Goal: Information Seeking & Learning: Learn about a topic

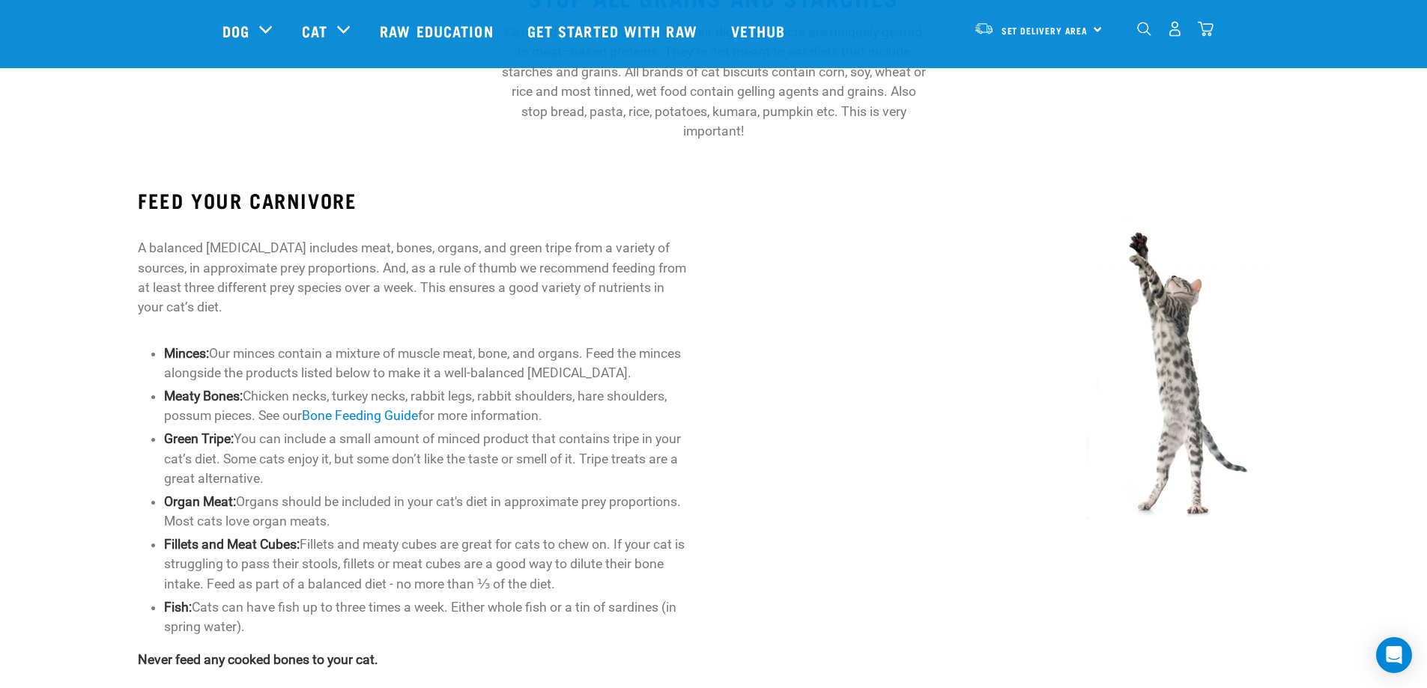
scroll to position [375, 0]
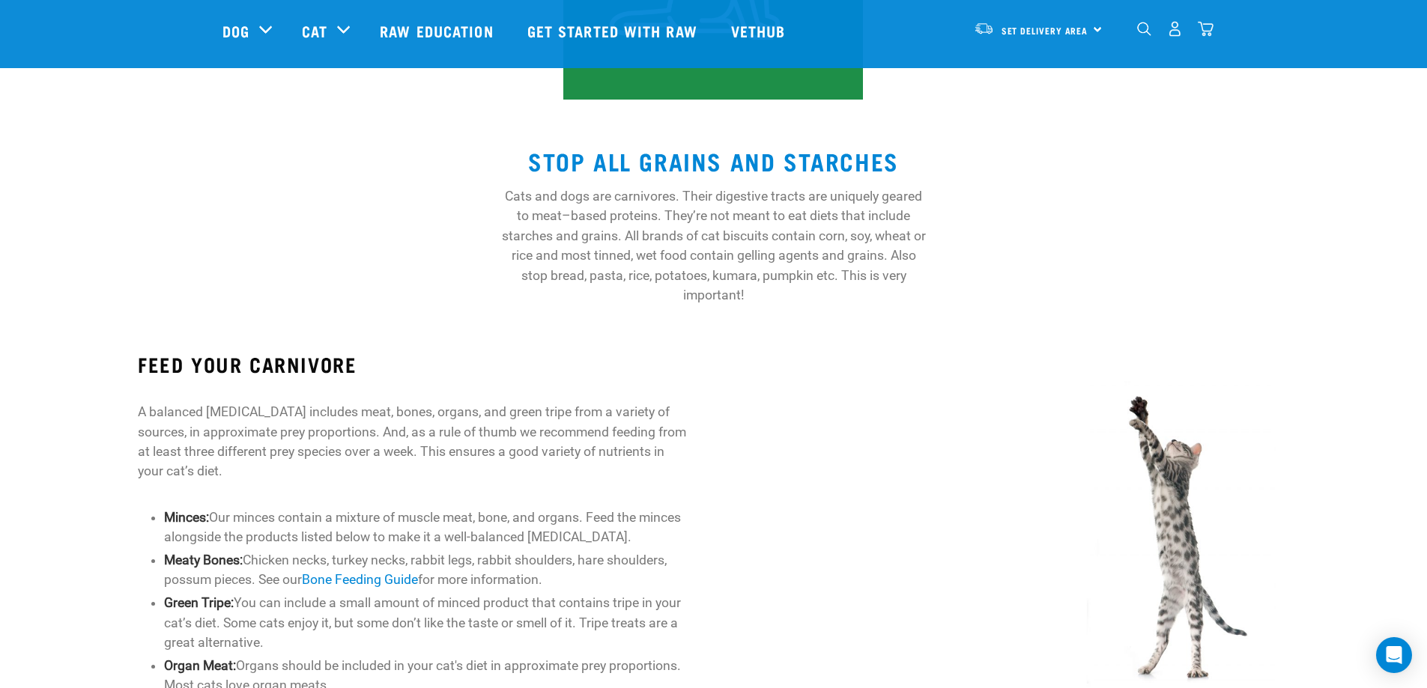
drag, startPoint x: 320, startPoint y: 310, endPoint x: 312, endPoint y: 303, distance: 10.1
click at [315, 307] on div "STOP ALL GRAINS AND STARCHES Cats and dogs are carnivores. Their digestive trac…" at bounding box center [713, 220] width 1427 height 205
click at [518, 421] on p "A balanced [MEDICAL_DATA] includes meat, bones, organs, and green tripe from a …" at bounding box center [413, 441] width 551 height 79
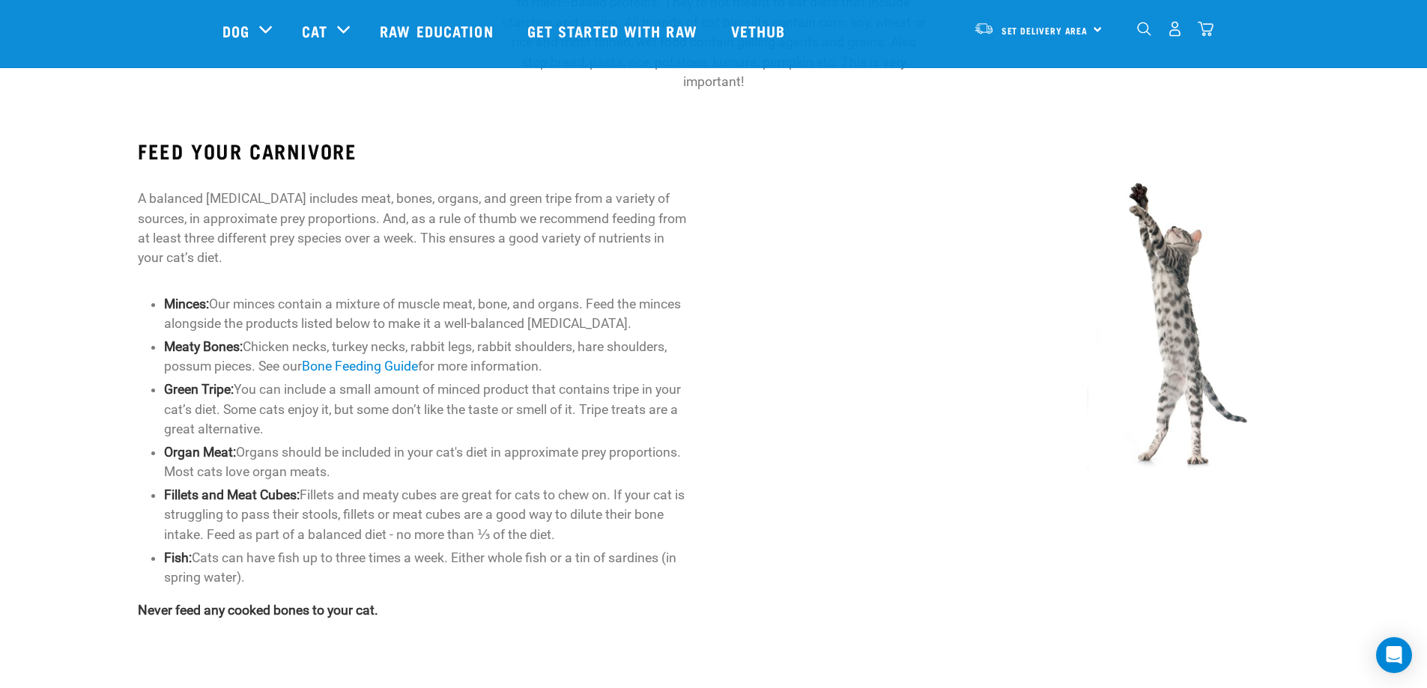
scroll to position [624, 0]
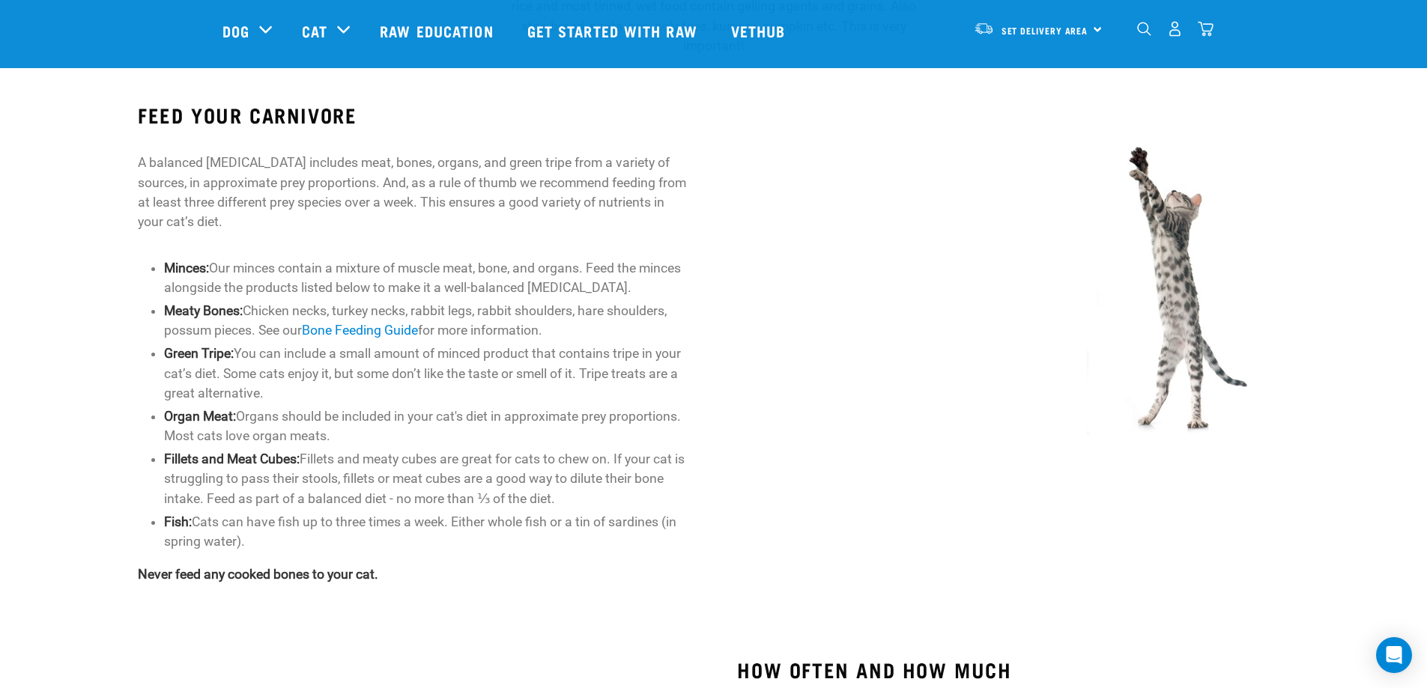
drag, startPoint x: 601, startPoint y: 330, endPoint x: 599, endPoint y: 396, distance: 65.2
click at [599, 396] on ul "Minces: Our minces contain a mixture of muscle meat, bone, and organs. Feed the…" at bounding box center [426, 404] width 525 height 293
click at [596, 393] on li "Green Tripe: You can include a small amount of minced product that contains tri…" at bounding box center [426, 373] width 525 height 59
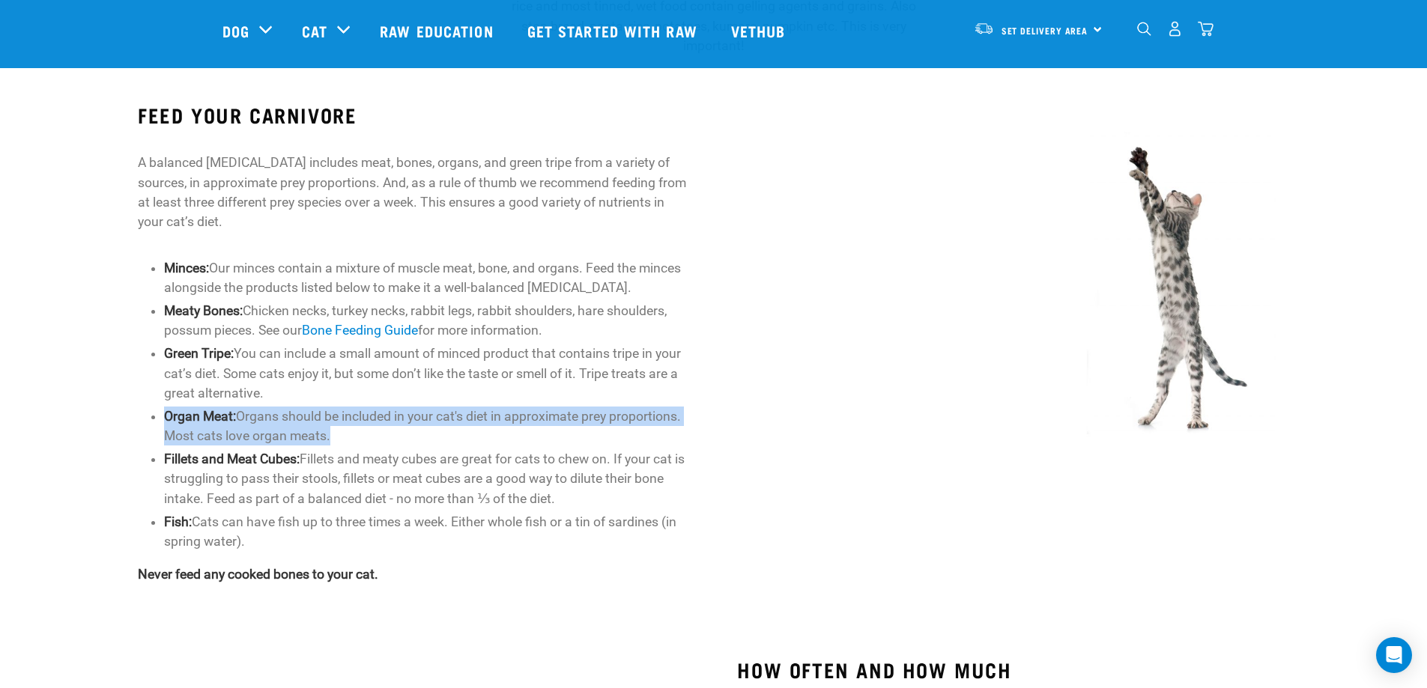
drag, startPoint x: 593, startPoint y: 398, endPoint x: 590, endPoint y: 440, distance: 42.1
click at [588, 444] on ul "Minces: Our minces contain a mixture of muscle meat, bone, and organs. Feed the…" at bounding box center [426, 404] width 525 height 293
click at [593, 438] on li "Organ Meat: Organs should be included in your cat's diet in approximate prey pr…" at bounding box center [426, 427] width 525 height 40
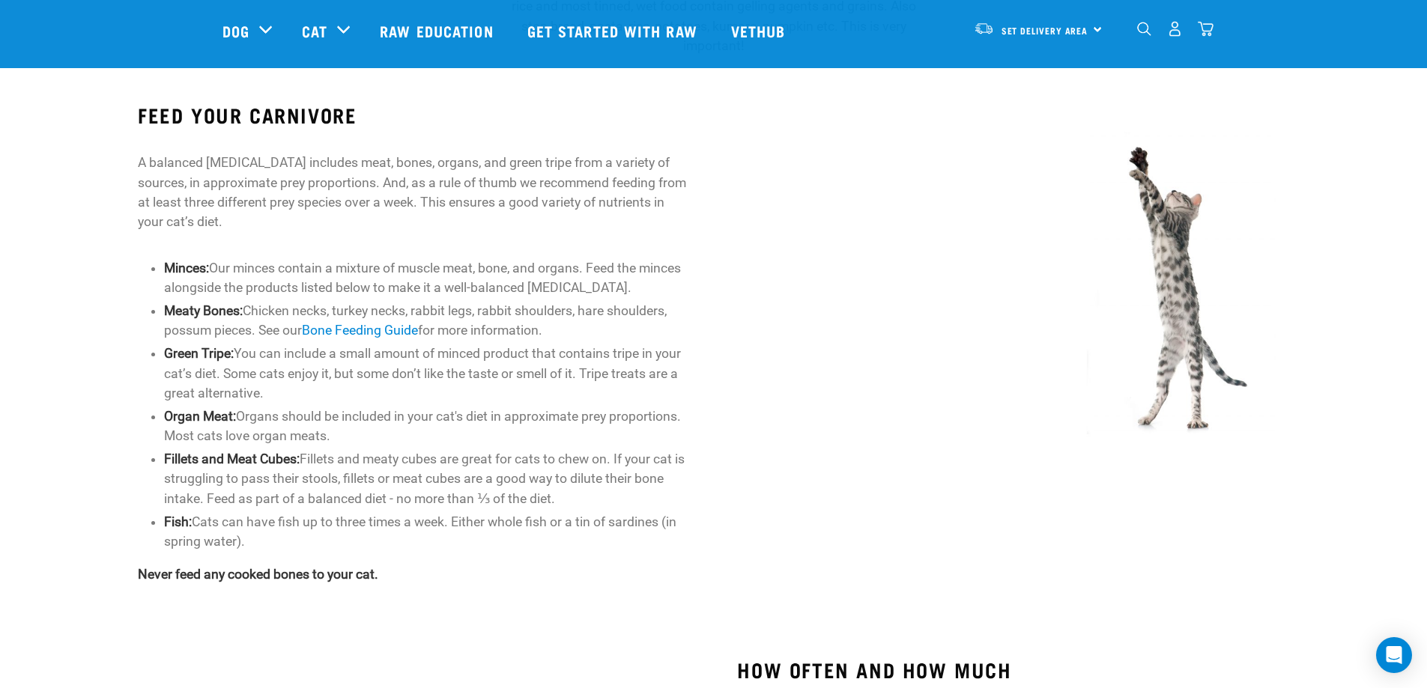
drag, startPoint x: 593, startPoint y: 435, endPoint x: 591, endPoint y: 421, distance: 14.3
click at [592, 426] on li "Organ Meat: Organs should be included in your cat's diet in approximate prey pr…" at bounding box center [426, 427] width 525 height 40
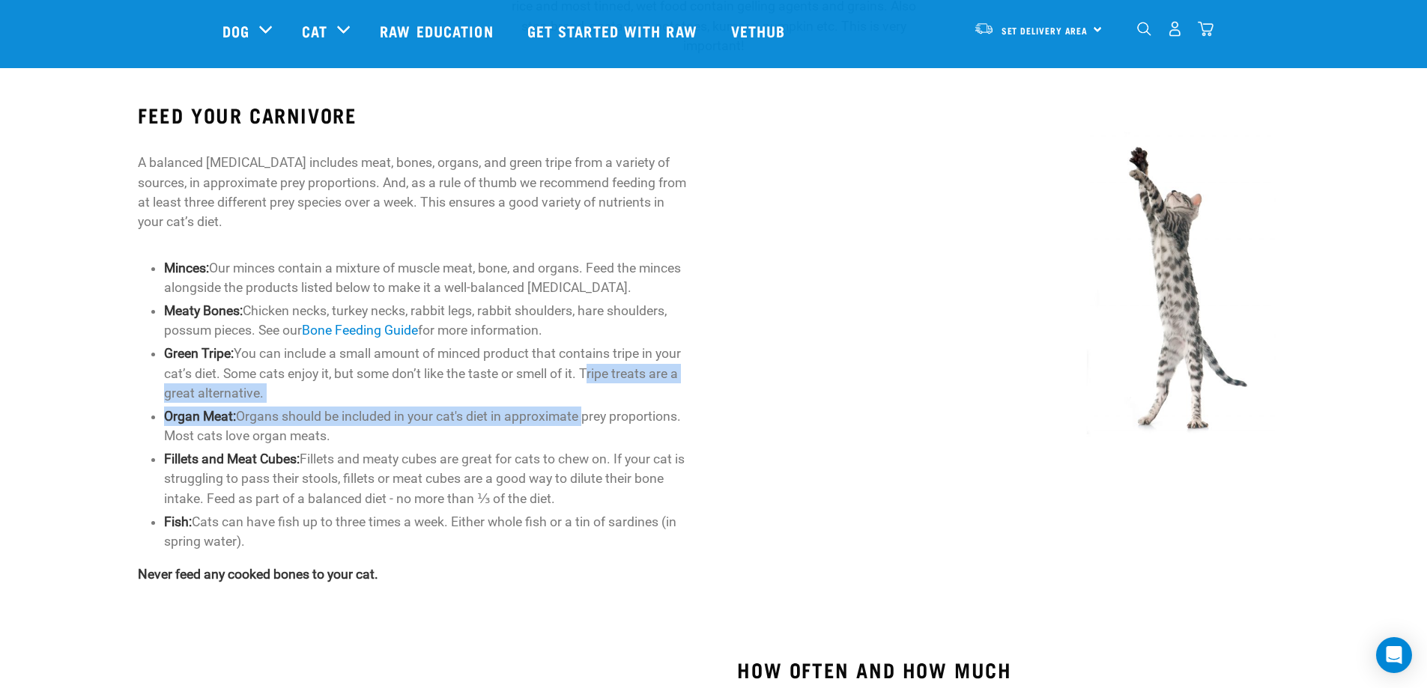
drag, startPoint x: 592, startPoint y: 382, endPoint x: 585, endPoint y: 411, distance: 29.3
click at [585, 411] on ul "Minces: Our minces contain a mixture of muscle meat, bone, and organs. Feed the…" at bounding box center [426, 404] width 525 height 293
click at [587, 404] on ul "Minces: Our minces contain a mixture of muscle meat, bone, and organs. Feed the…" at bounding box center [426, 404] width 525 height 293
drag, startPoint x: 593, startPoint y: 420, endPoint x: 596, endPoint y: 440, distance: 19.8
click at [596, 440] on ul "Minces: Our minces contain a mixture of muscle meat, bone, and organs. Feed the…" at bounding box center [426, 404] width 525 height 293
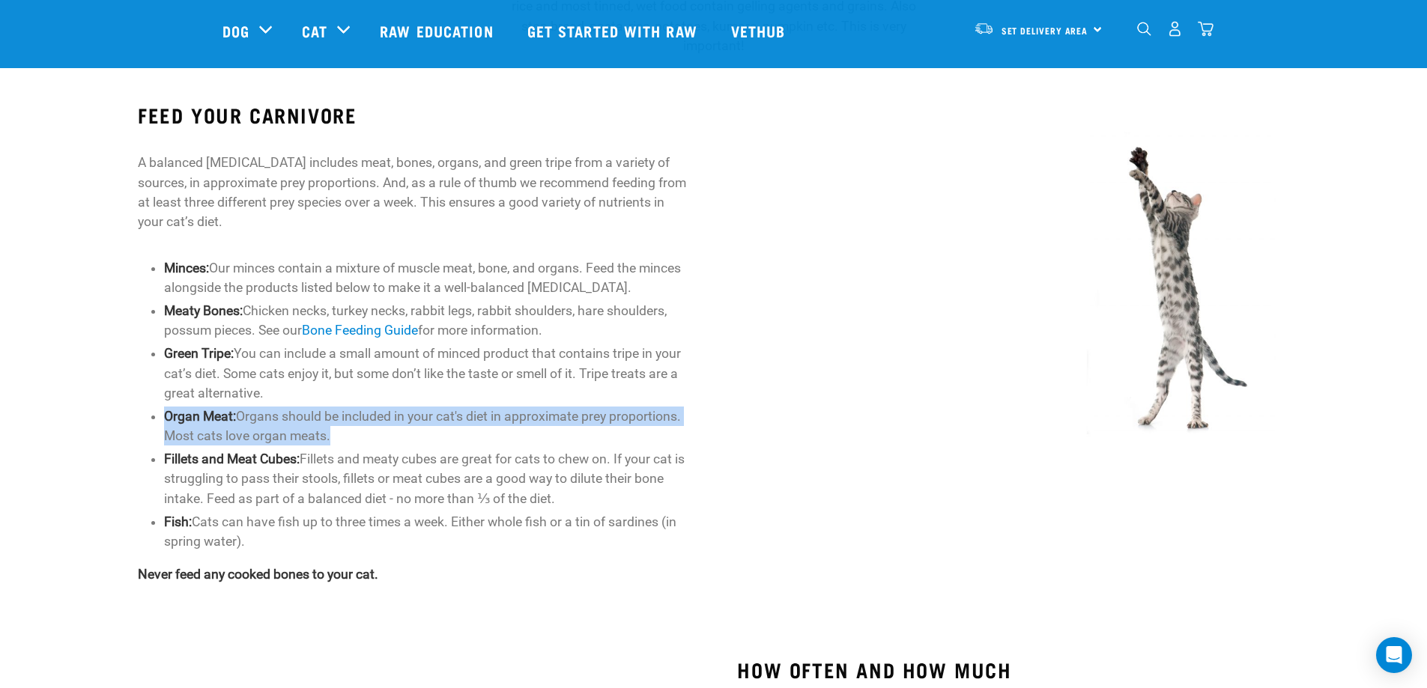
click at [596, 440] on li "Organ Meat: Organs should be included in your cat's diet in approximate prey pr…" at bounding box center [426, 427] width 525 height 40
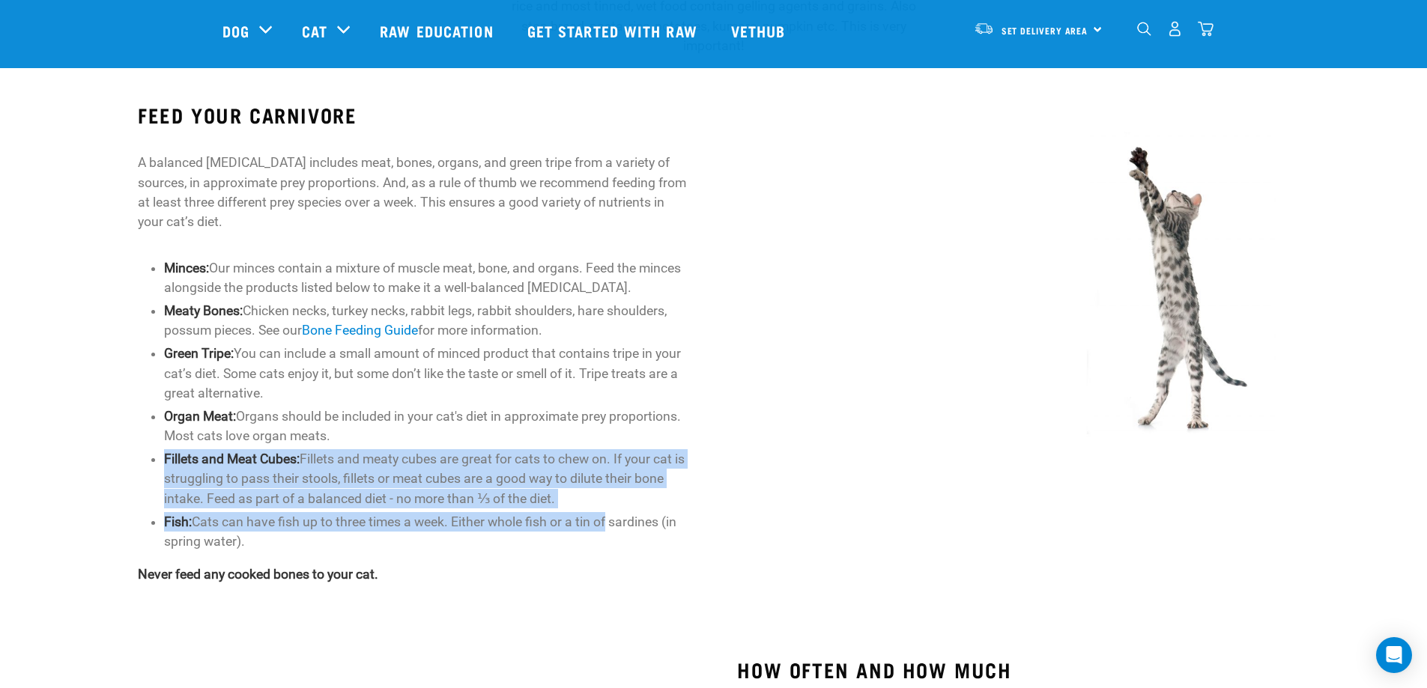
drag, startPoint x: 595, startPoint y: 435, endPoint x: 613, endPoint y: 512, distance: 80.0
click at [612, 518] on ul "Minces: Our minces contain a mixture of muscle meat, bone, and organs. Feed the…" at bounding box center [426, 404] width 525 height 293
drag, startPoint x: 613, startPoint y: 512, endPoint x: 614, endPoint y: 493, distance: 19.5
click at [613, 510] on ul "Minces: Our minces contain a mixture of muscle meat, bone, and organs. Feed the…" at bounding box center [426, 404] width 525 height 293
click at [587, 429] on li "Organ Meat: Organs should be included in your cat's diet in approximate prey pr…" at bounding box center [426, 427] width 525 height 40
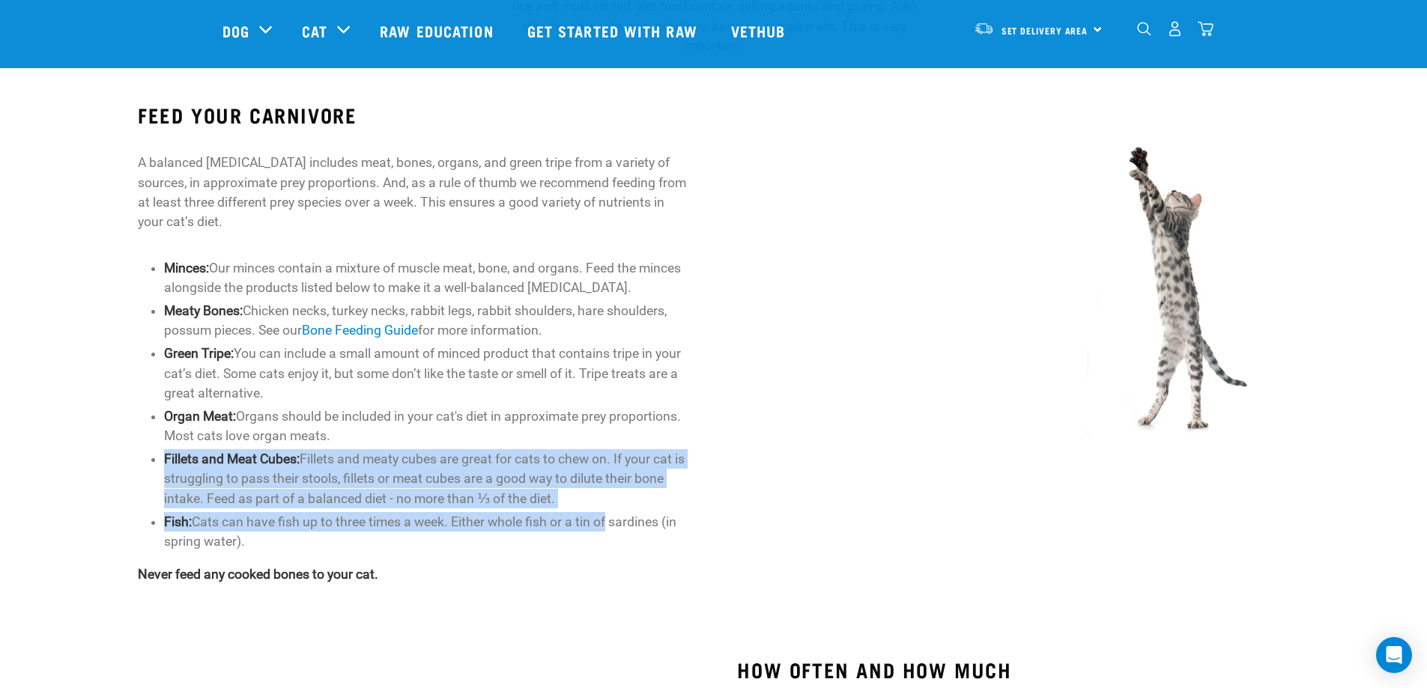
click at [591, 428] on li "Organ Meat: Organs should be included in your cat's diet in approximate prey pr…" at bounding box center [426, 427] width 525 height 40
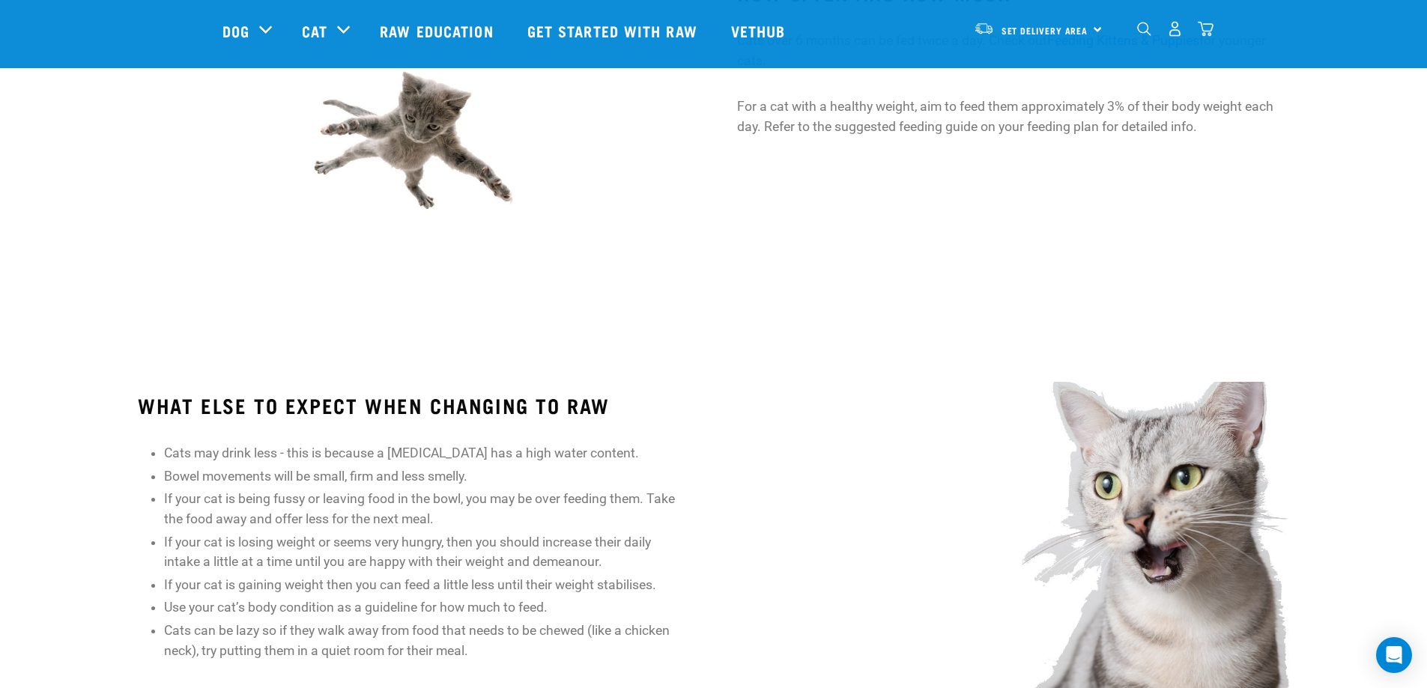
scroll to position [1373, 0]
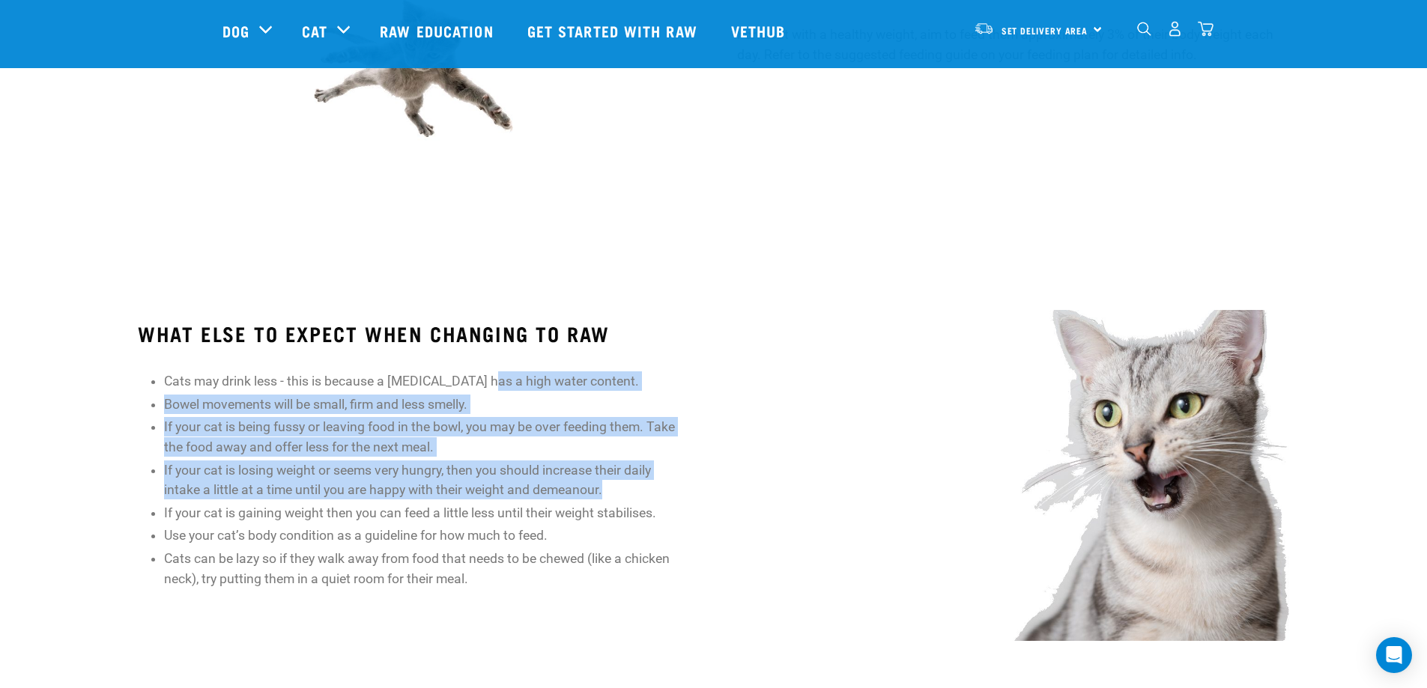
drag, startPoint x: 482, startPoint y: 369, endPoint x: 665, endPoint y: 491, distance: 218.8
click at [665, 491] on div "WHAT ELSE TO EXPECT WHEN CHANGING TO RAW Cats may drink less - this is because …" at bounding box center [413, 455] width 551 height 267
click at [665, 489] on li "If your cat is losing weight or seems very hungry, then you should increase the…" at bounding box center [426, 481] width 525 height 40
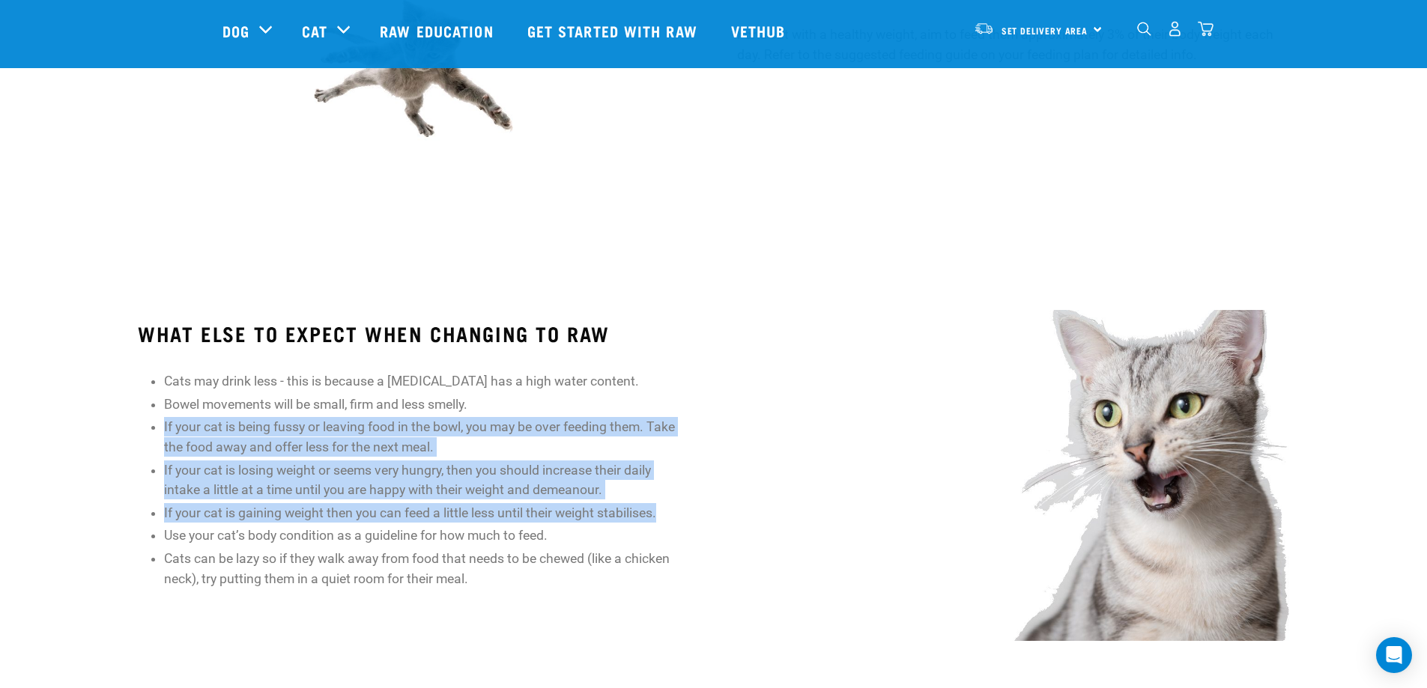
drag, startPoint x: 674, startPoint y: 466, endPoint x: 702, endPoint y: 517, distance: 58.4
click at [702, 517] on div "WHAT ELSE TO EXPECT WHEN CHANGING TO RAW Cats may drink less - this is because …" at bounding box center [413, 476] width 599 height 351
drag, startPoint x: 634, startPoint y: 402, endPoint x: 659, endPoint y: 540, distance: 140.9
click at [659, 540] on ul "Cats may drink less - this is because a [MEDICAL_DATA] has a high water content…" at bounding box center [426, 480] width 525 height 217
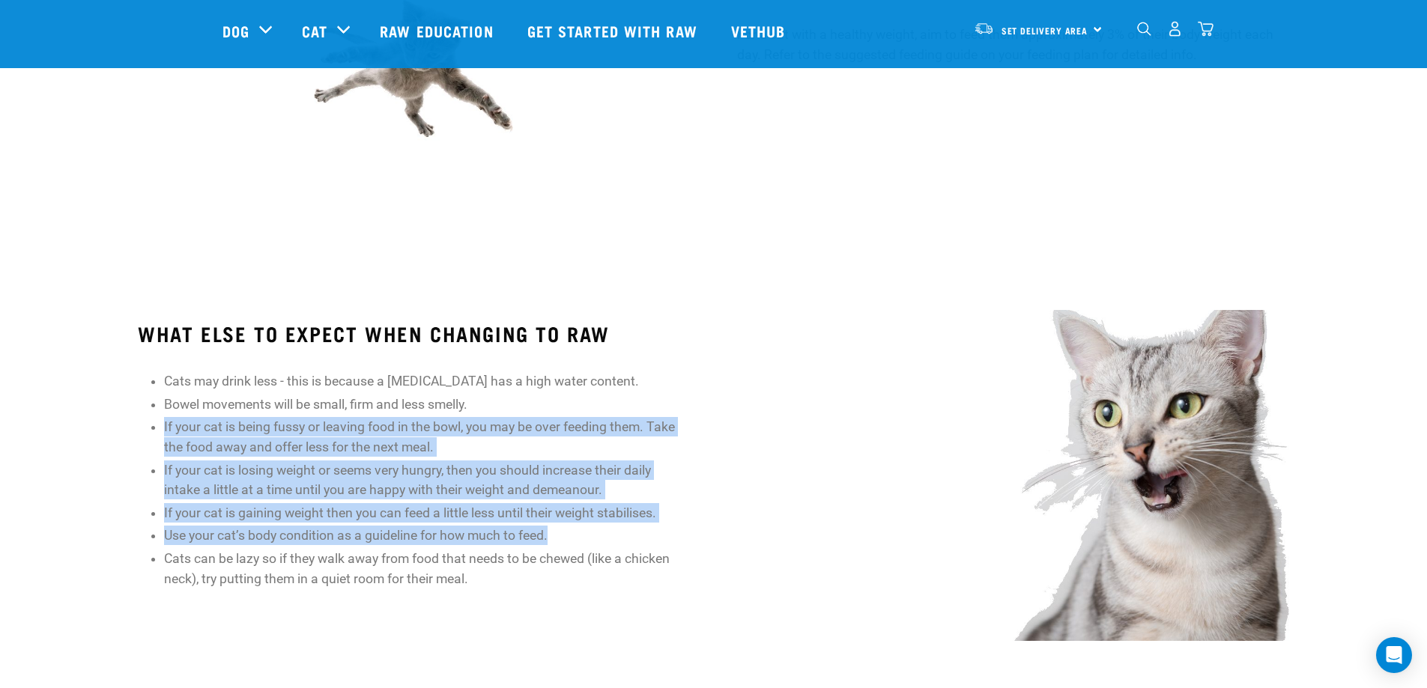
drag, startPoint x: 659, startPoint y: 540, endPoint x: 649, endPoint y: 502, distance: 39.6
click at [659, 539] on li "Use your cat’s body condition as a guideline for how much to feed." at bounding box center [426, 535] width 525 height 19
click at [617, 428] on li "If your cat is being fussy or leaving food in the bowl, you may be over feeding…" at bounding box center [426, 437] width 525 height 40
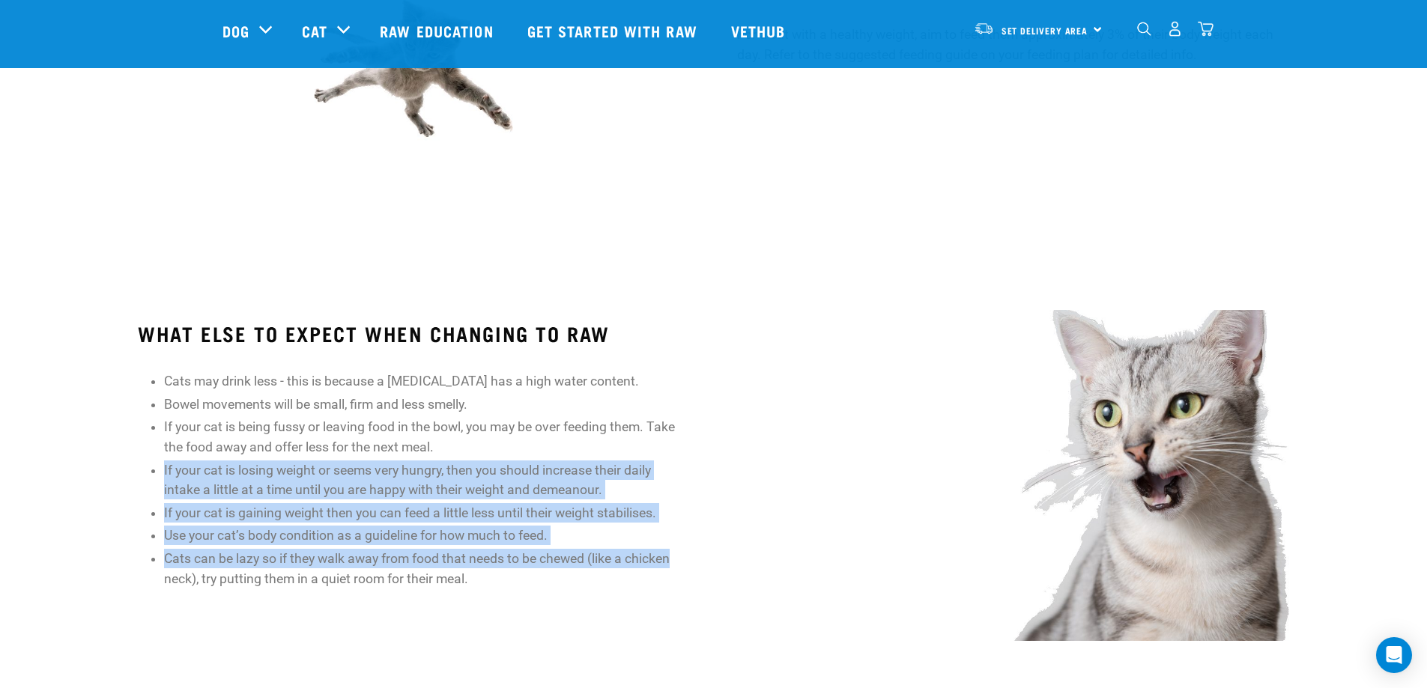
drag, startPoint x: 619, startPoint y: 452, endPoint x: 674, endPoint y: 546, distance: 109.1
click at [674, 546] on ul "Cats may drink less - this is because a [MEDICAL_DATA] has a high water content…" at bounding box center [426, 480] width 525 height 217
click at [638, 439] on li "If your cat is being fussy or leaving food in the bowl, you may be over feeding…" at bounding box center [426, 437] width 525 height 40
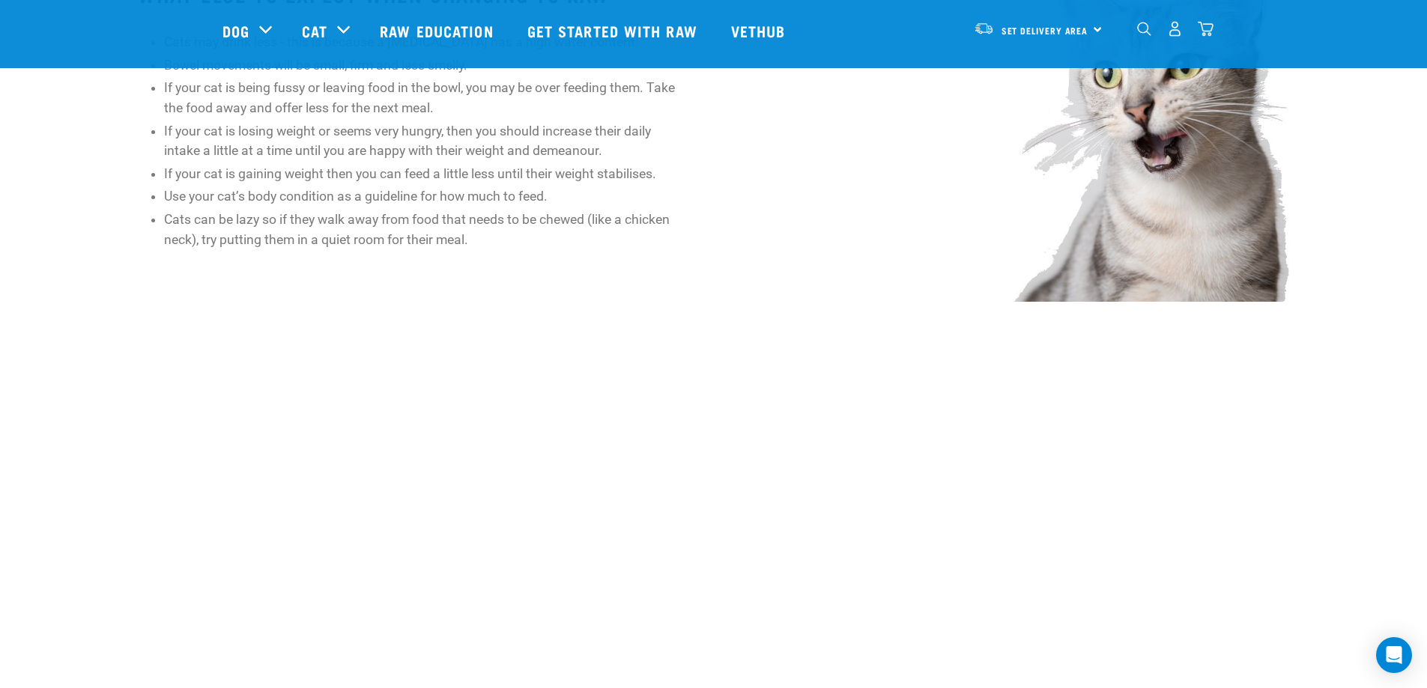
scroll to position [1748, 0]
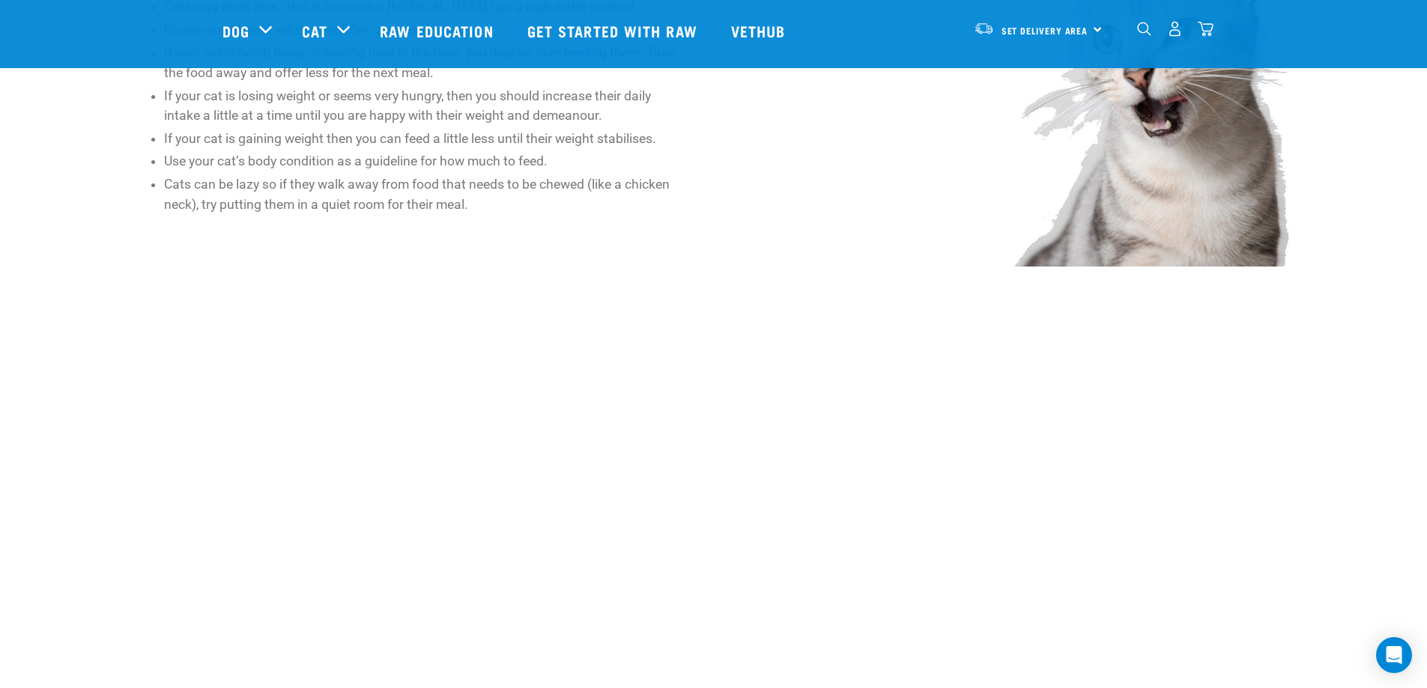
drag, startPoint x: 643, startPoint y: 285, endPoint x: 554, endPoint y: 262, distance: 91.2
click at [554, 262] on div "WHAT ELSE TO EXPECT WHEN CHANGING TO RAW Cats may drink less - this is because …" at bounding box center [413, 102] width 599 height 351
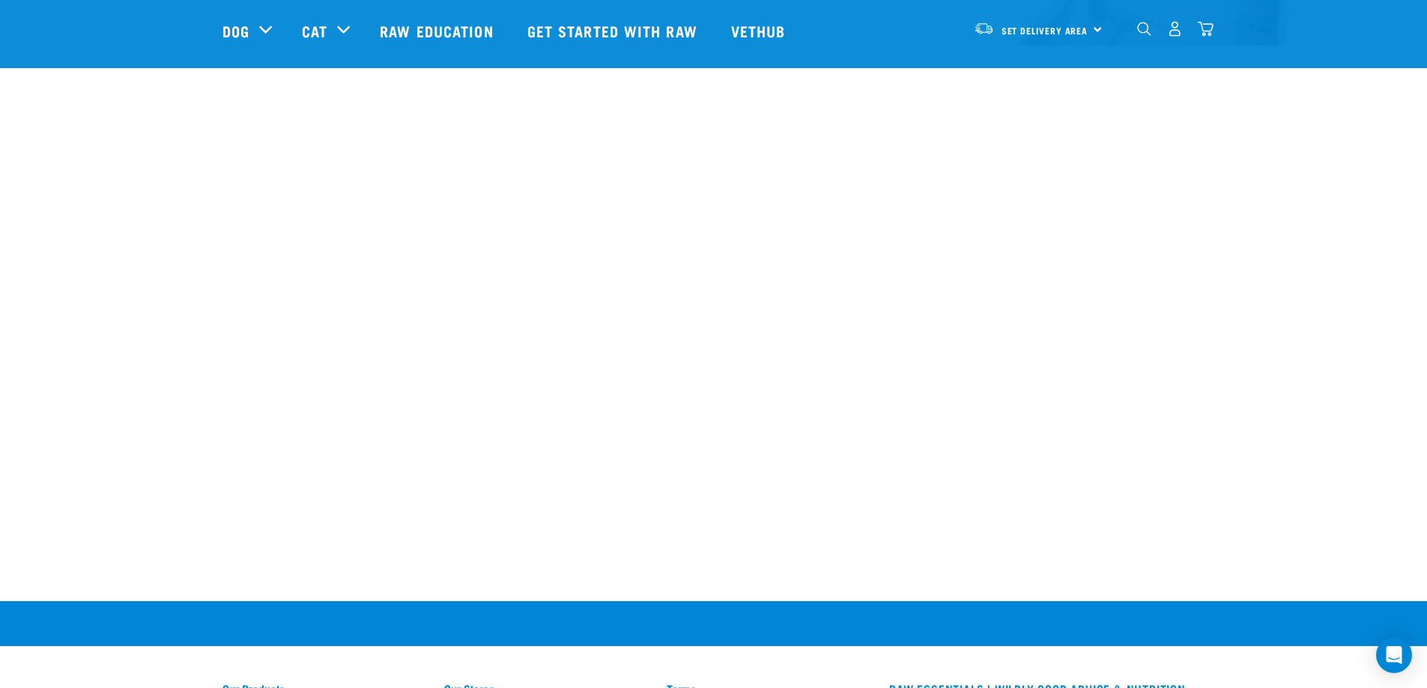
scroll to position [1998, 0]
